Goal: Find contact information: Find contact information

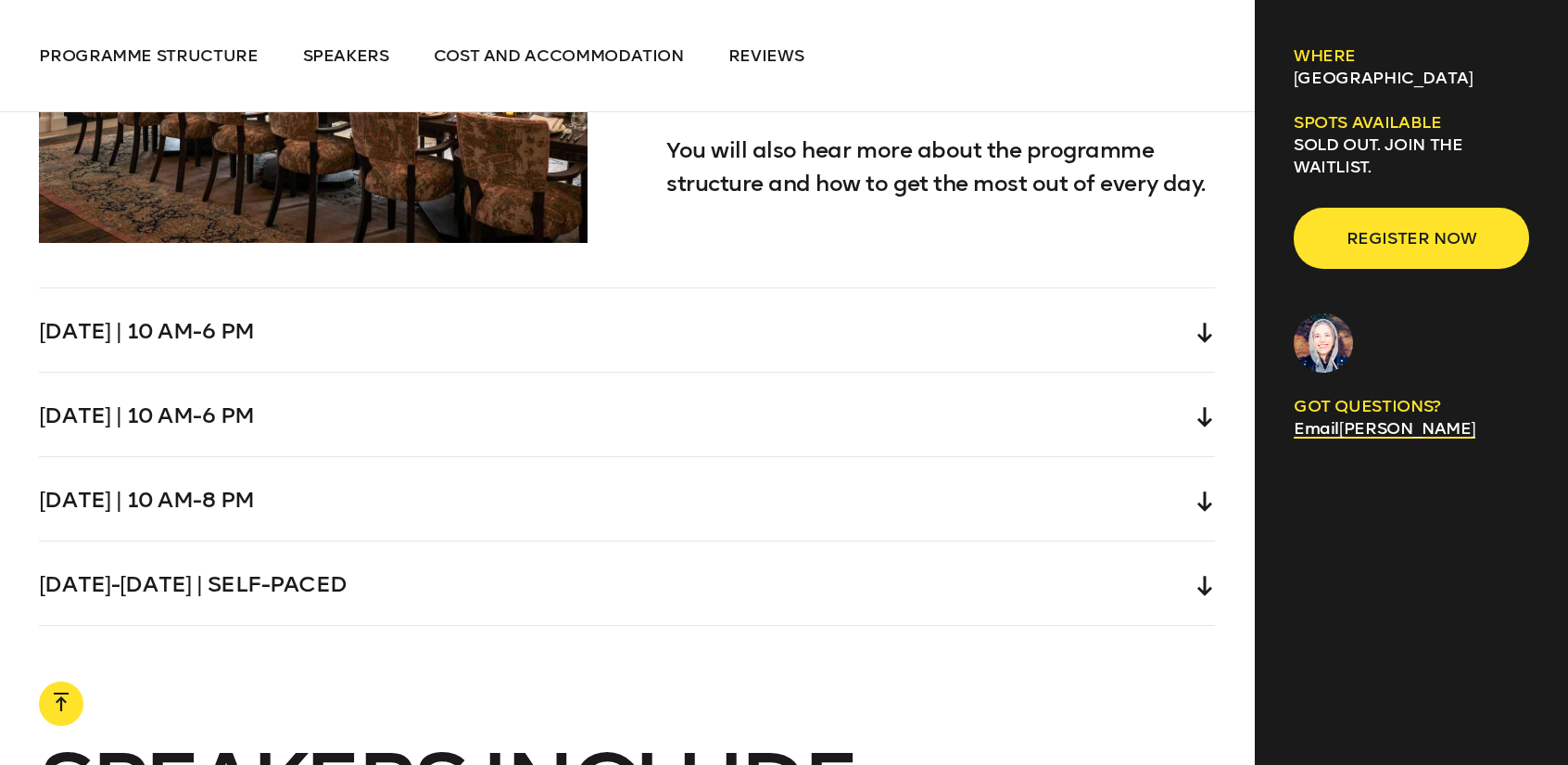
scroll to position [5746, 0]
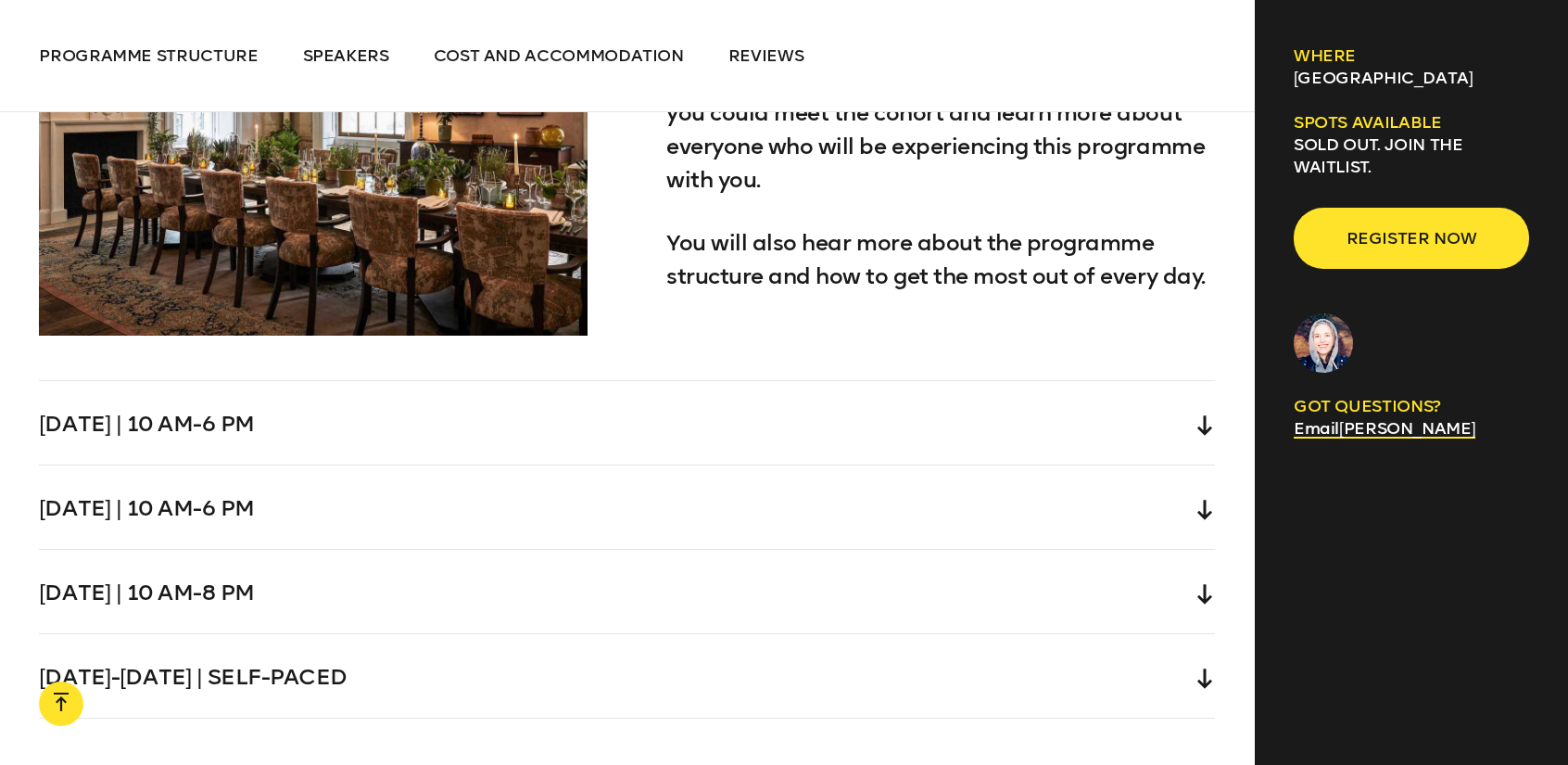
click at [1191, 381] on div "[DATE] | 10 am-6 pm" at bounding box center [627, 423] width 1176 height 83
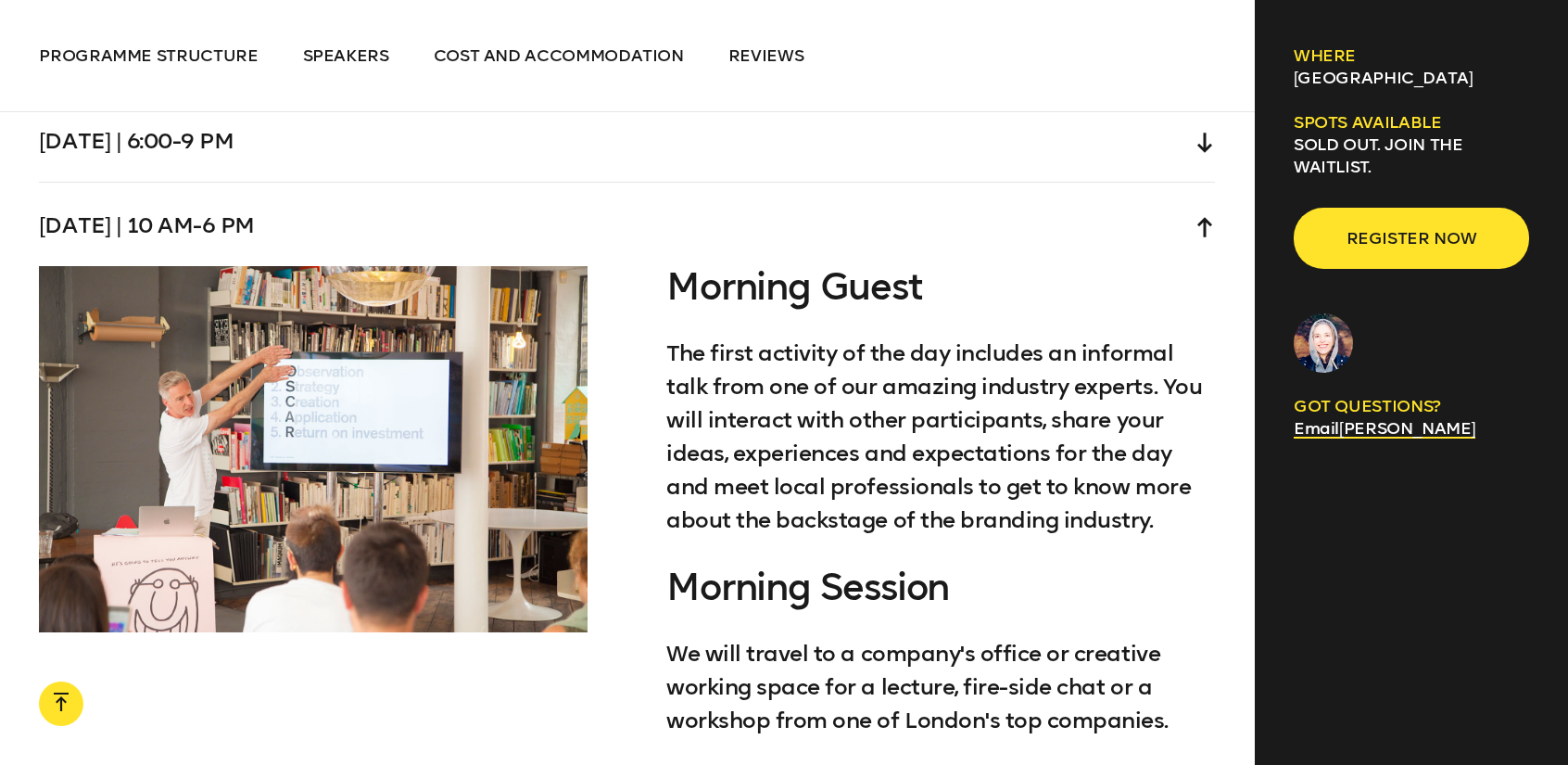
scroll to position [5442, 0]
click at [1192, 183] on div "[DATE] | 10 am-6 pm" at bounding box center [627, 224] width 1176 height 83
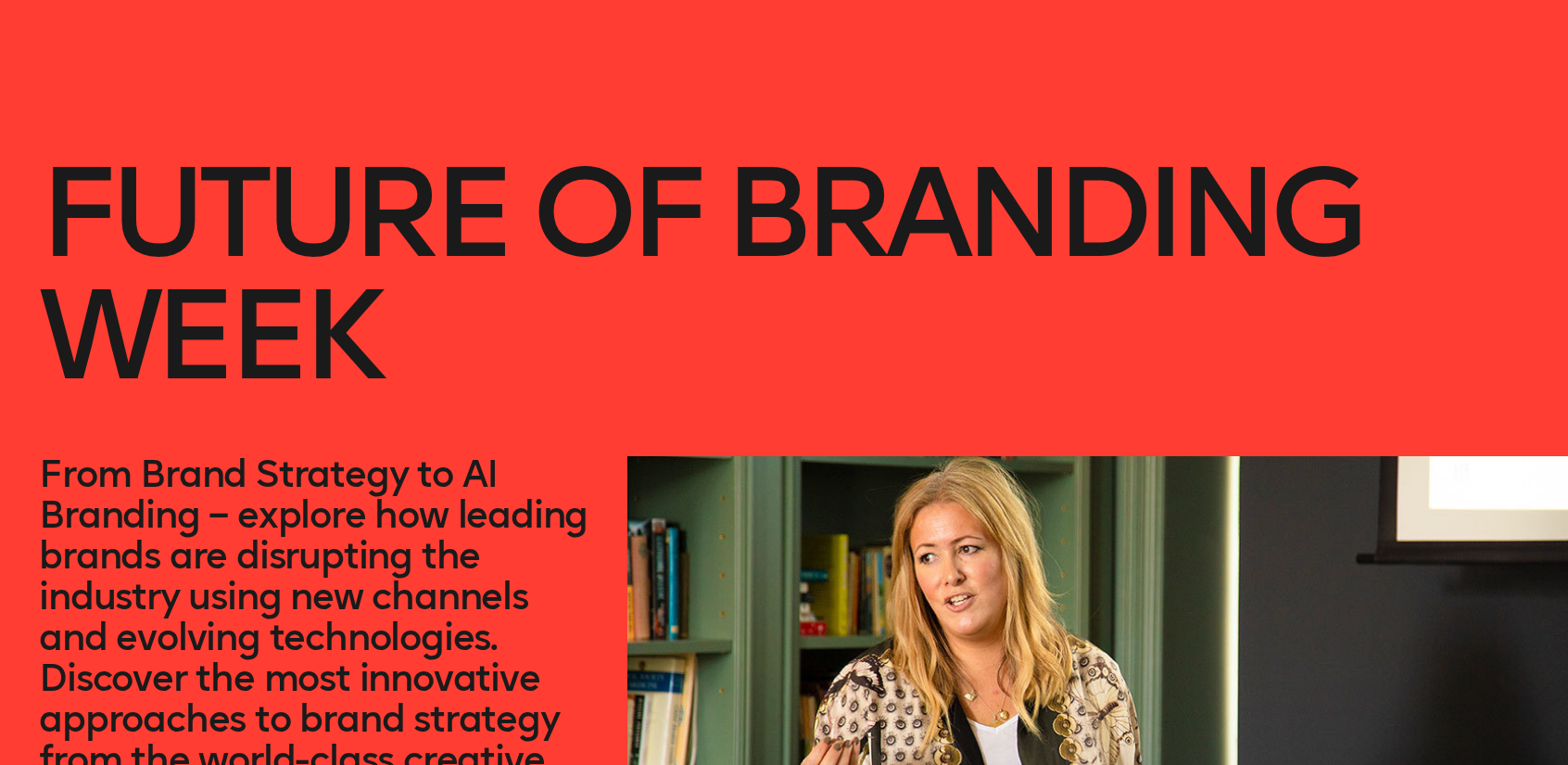
scroll to position [0, 0]
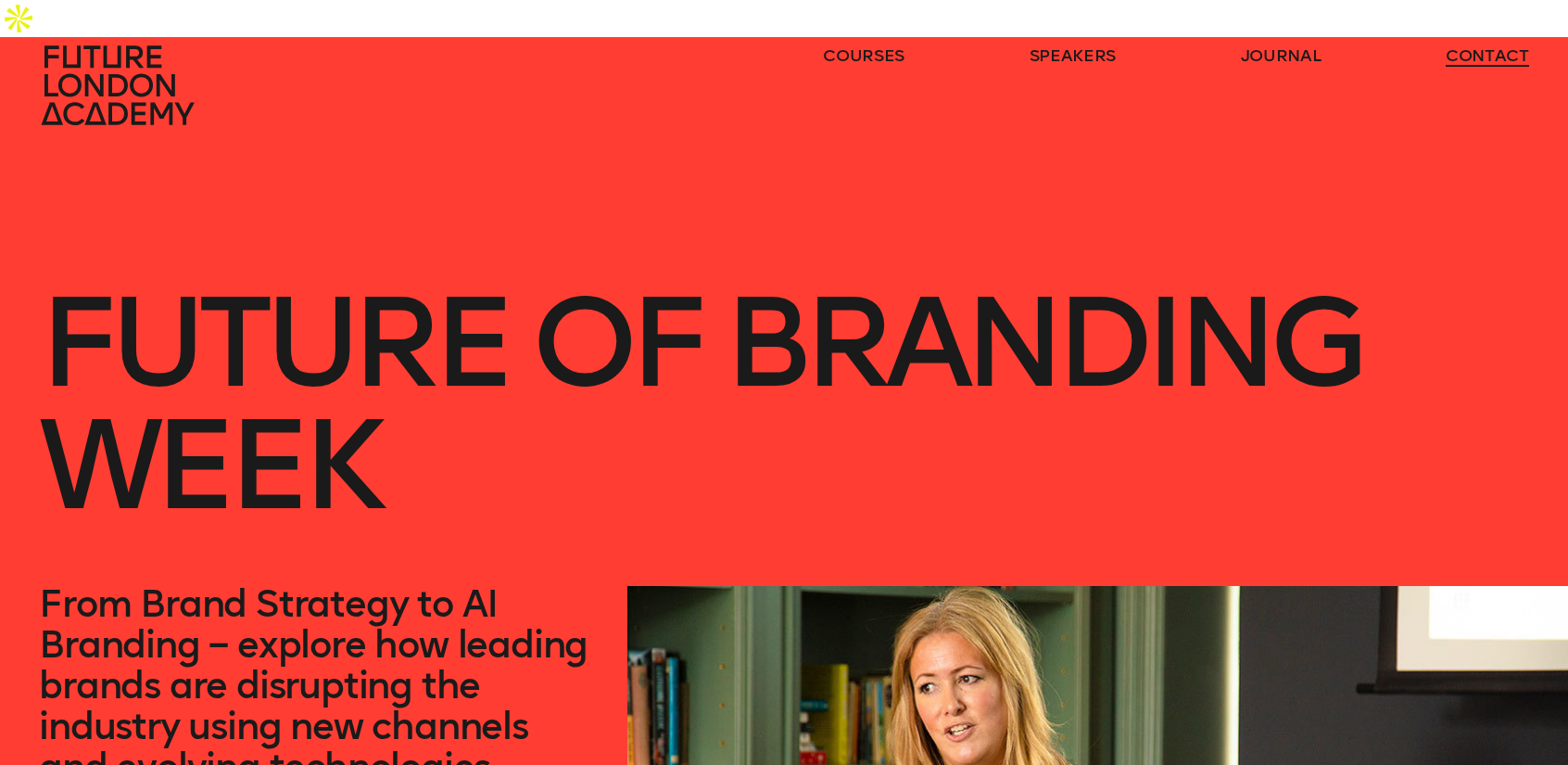
click at [1474, 55] on link "contact" at bounding box center [1488, 56] width 83 height 23
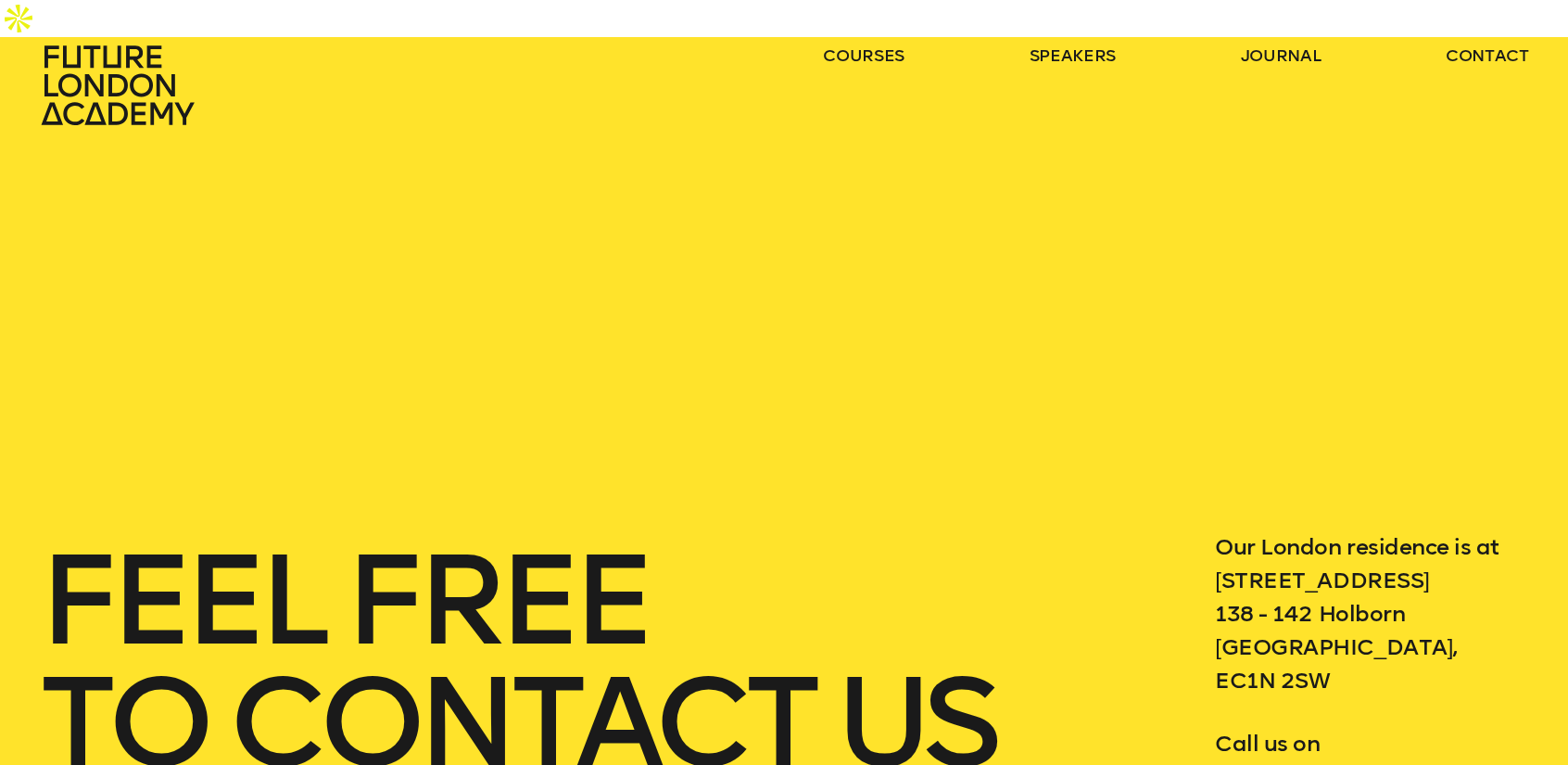
click at [108, 63] on icon at bounding box center [120, 85] width 163 height 81
